Goal: Task Accomplishment & Management: Use online tool/utility

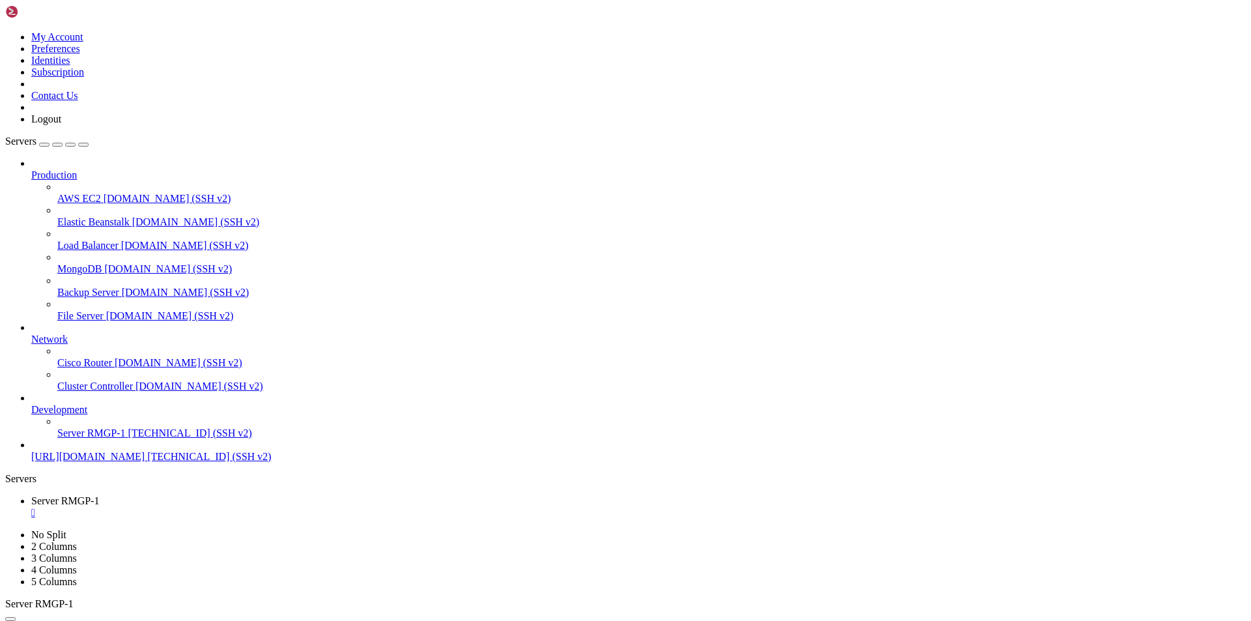
scroll to position [10249, 0]
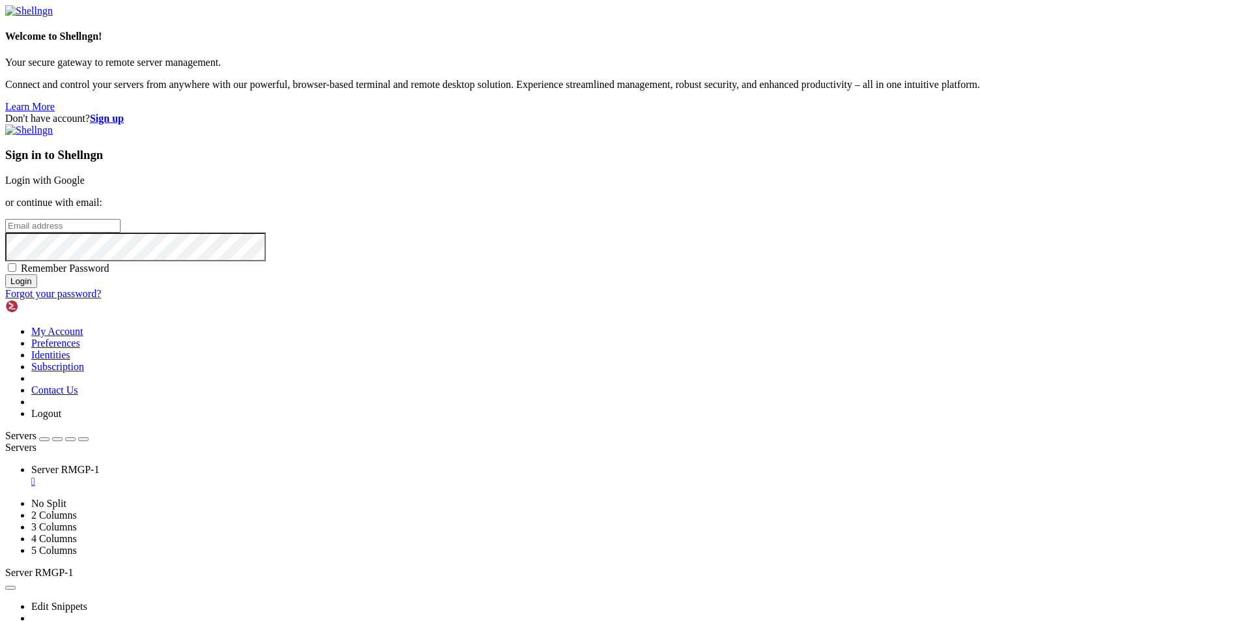
click at [557, 300] on div "Don't have account? Sign up Sign in to Shellngn Login with Google or continue w…" at bounding box center [625, 206] width 1241 height 187
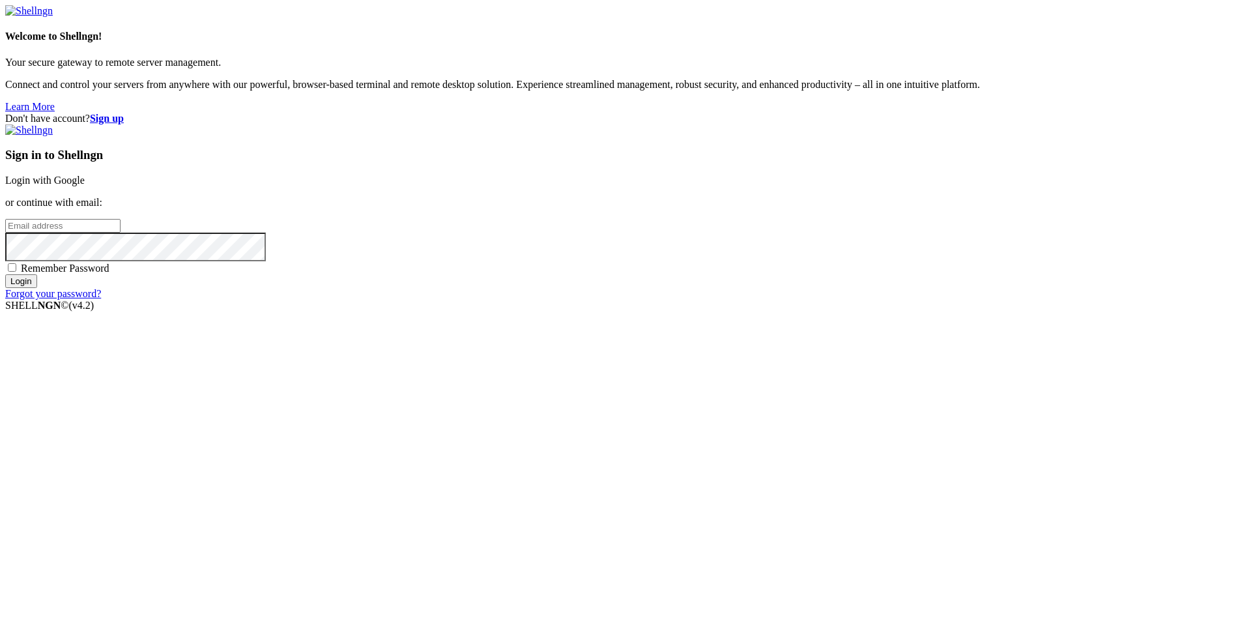
click at [771, 227] on div "Sign in to Shellngn Login with Google or continue with email: Remember Password…" at bounding box center [625, 211] width 1241 height 175
click at [85, 186] on link "Login with Google" at bounding box center [45, 180] width 80 height 11
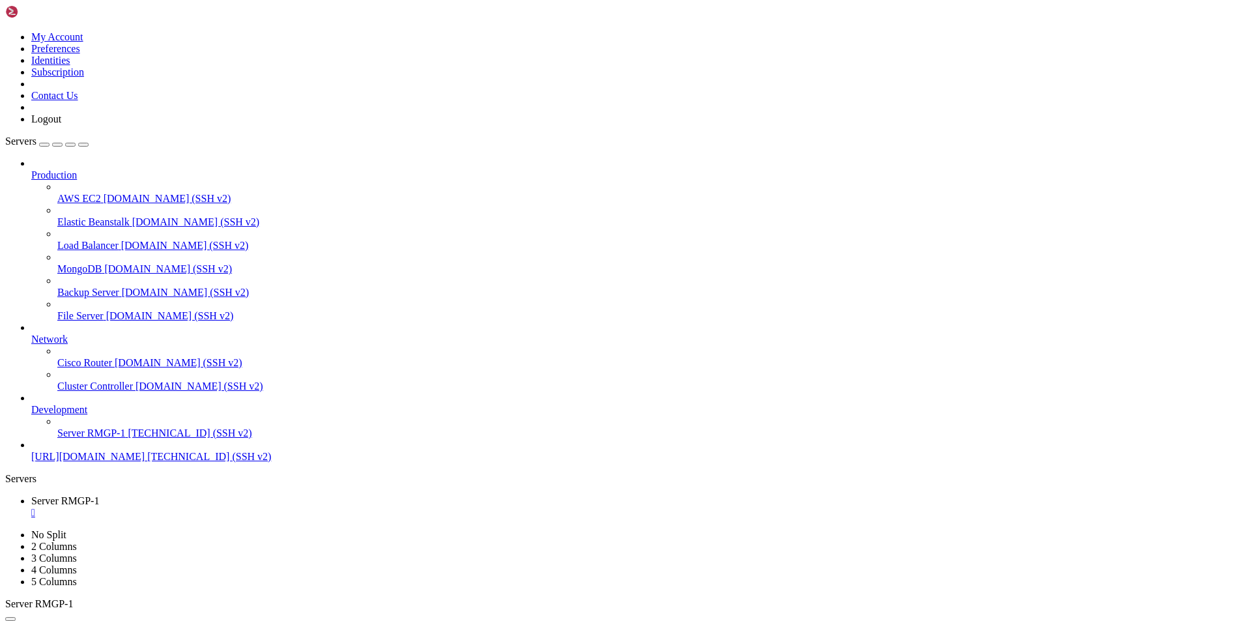
scroll to position [10249, 0]
